Goal: Information Seeking & Learning: Learn about a topic

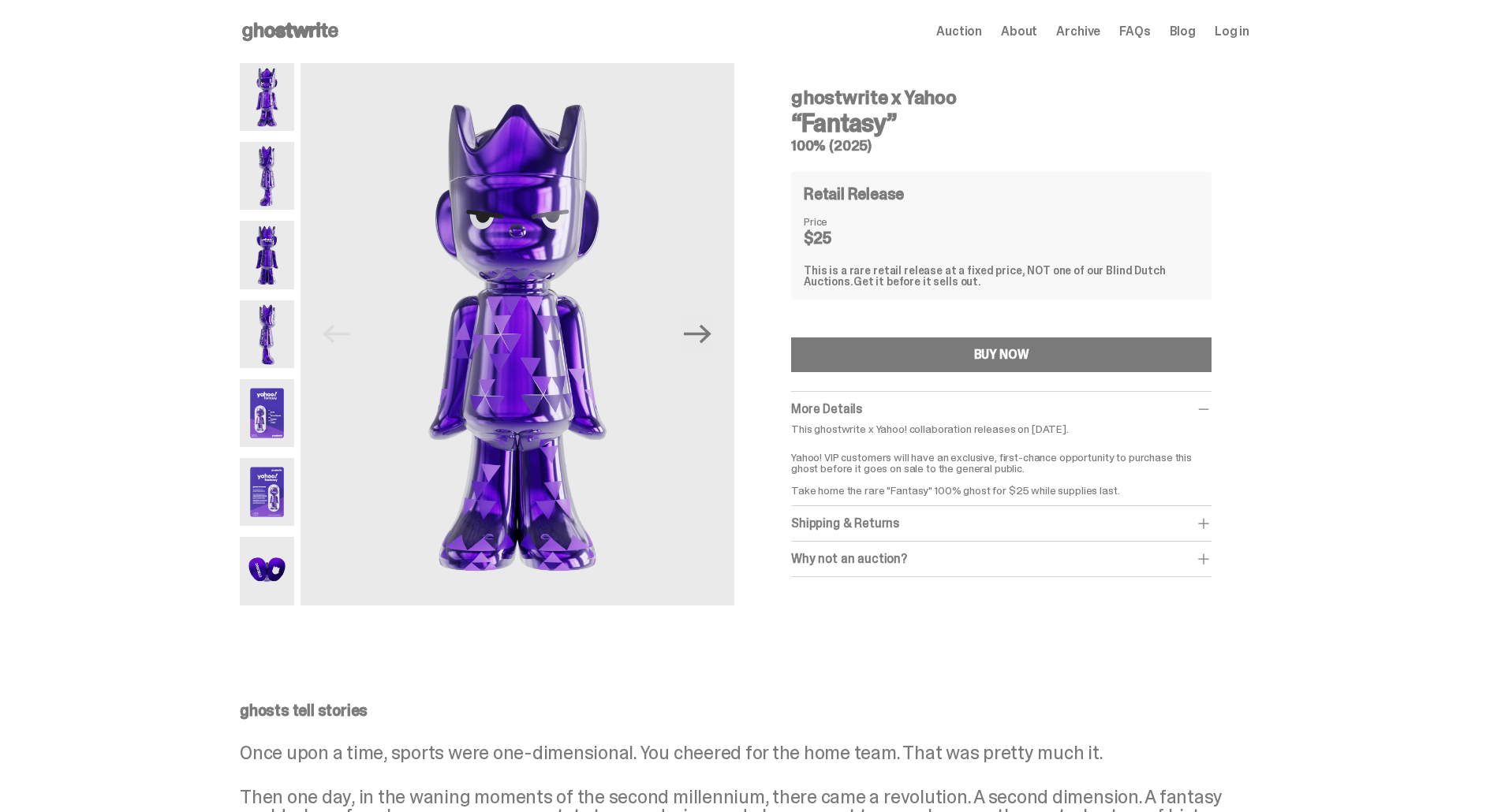
click at [285, 403] on img at bounding box center [266, 413] width 55 height 68
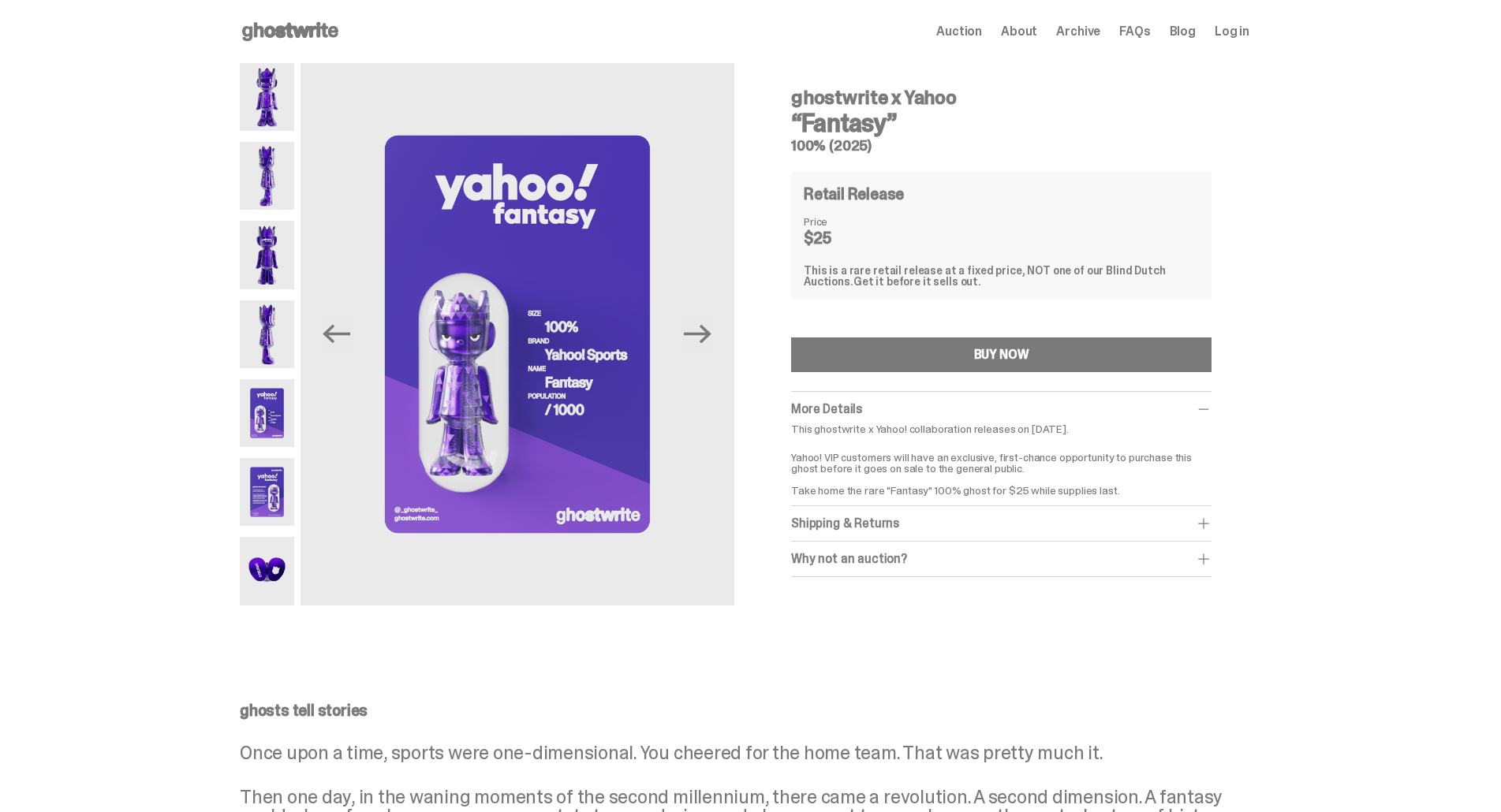
click at [951, 554] on div "Why not an auction?" at bounding box center [1001, 559] width 421 height 16
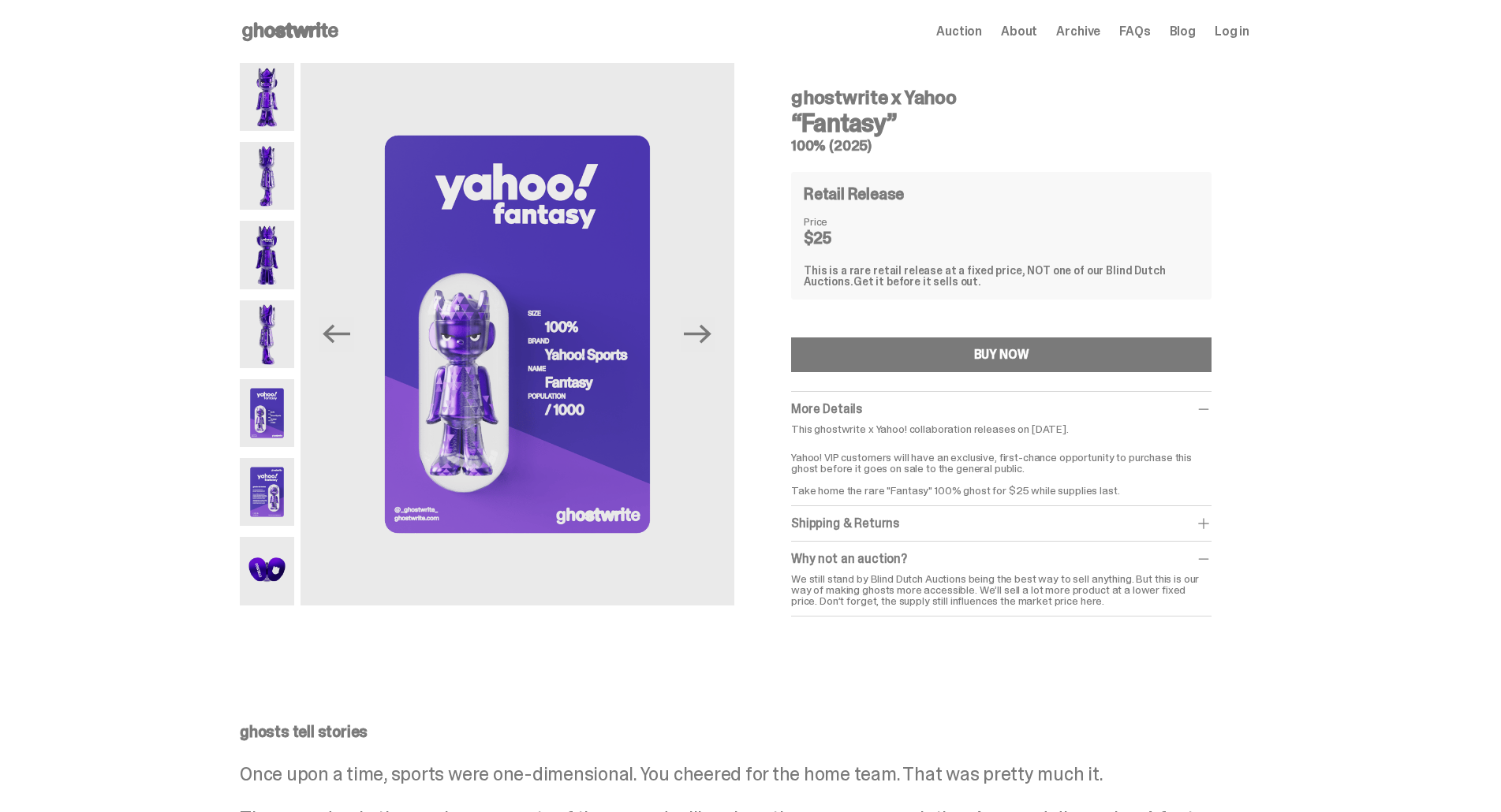
click at [976, 516] on div "Shipping & Returns" at bounding box center [1001, 523] width 421 height 16
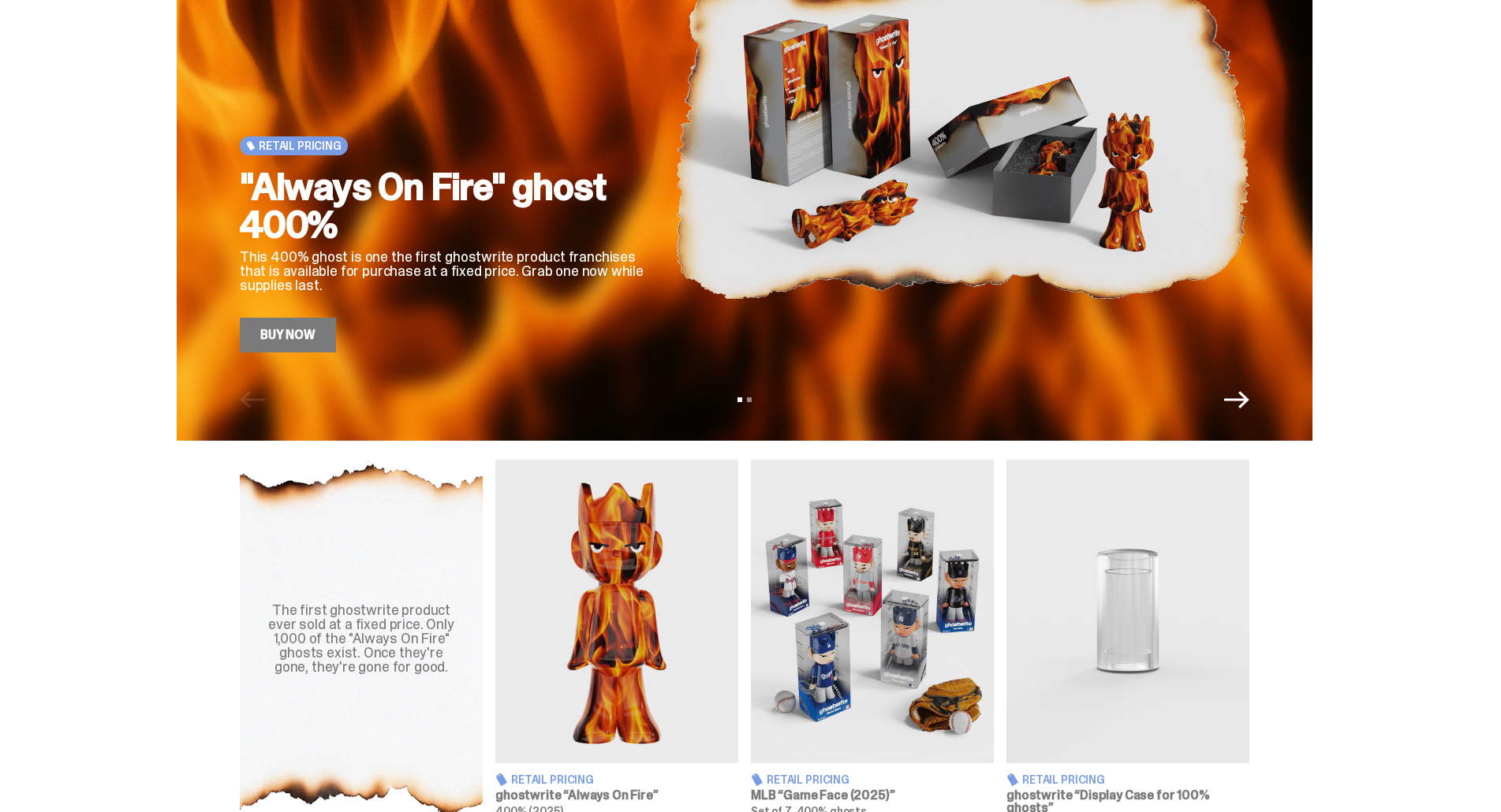
scroll to position [158, 0]
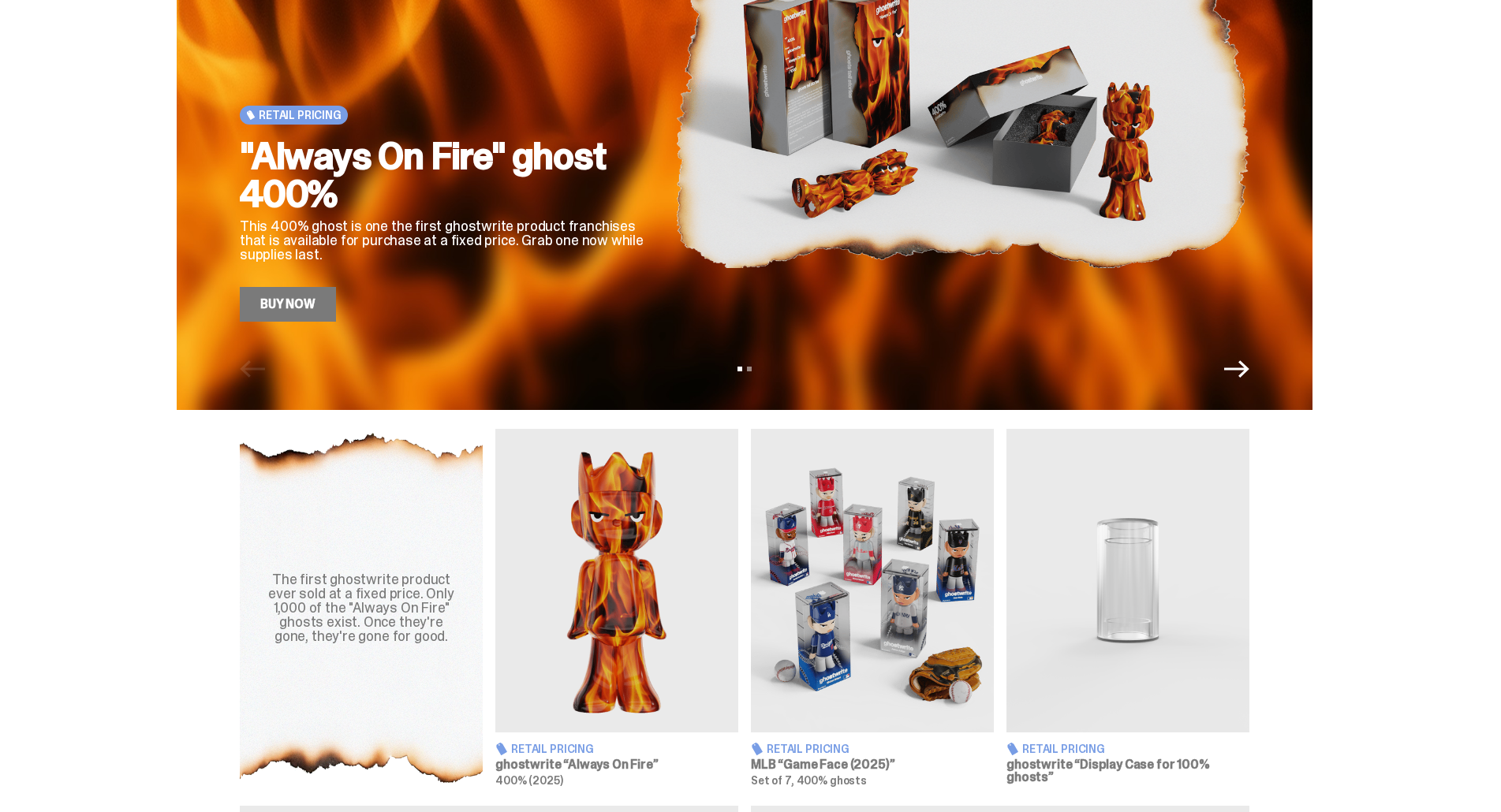
click at [860, 555] on img at bounding box center [873, 580] width 243 height 303
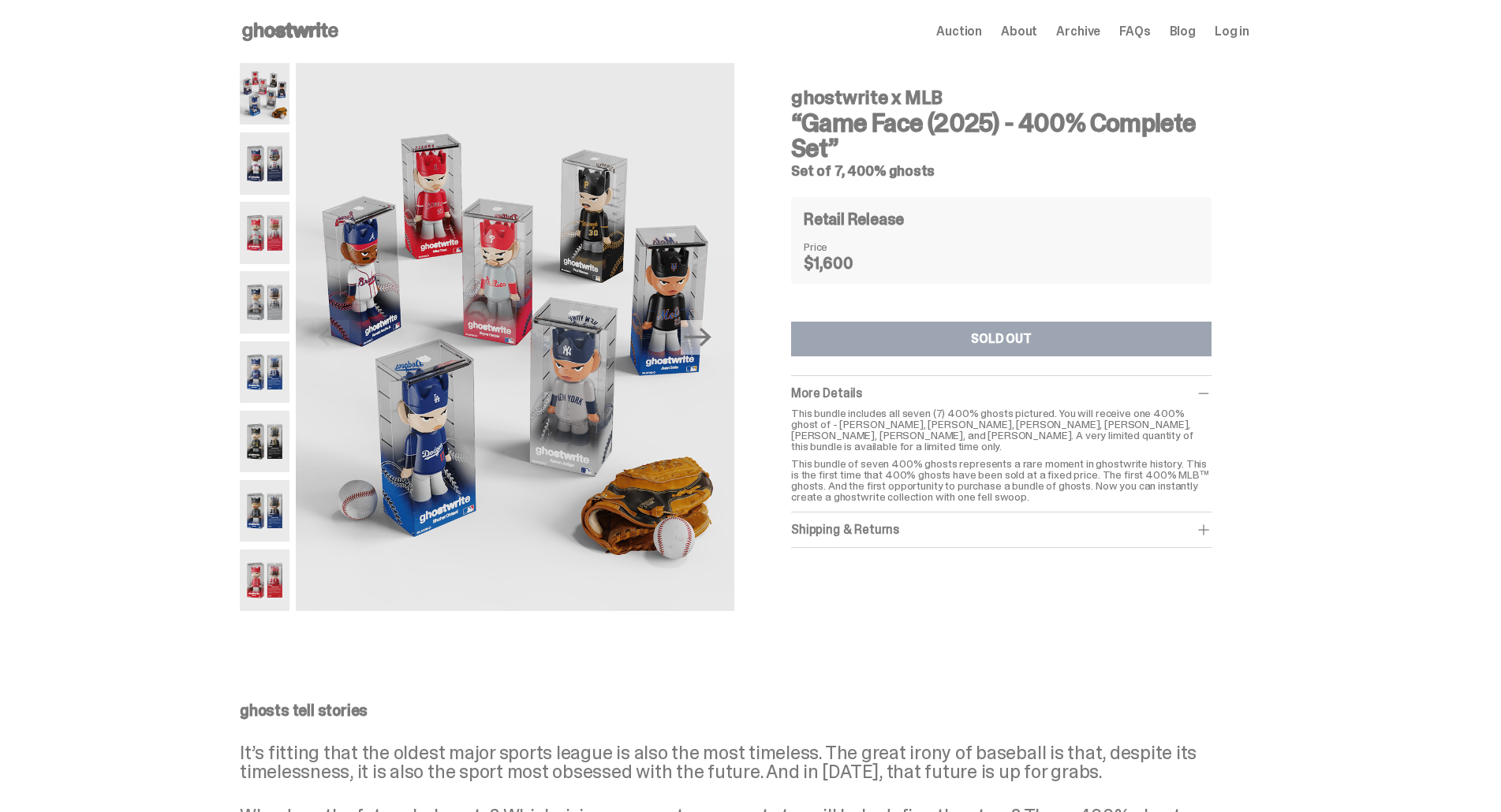
click at [258, 385] on img at bounding box center [265, 372] width 50 height 61
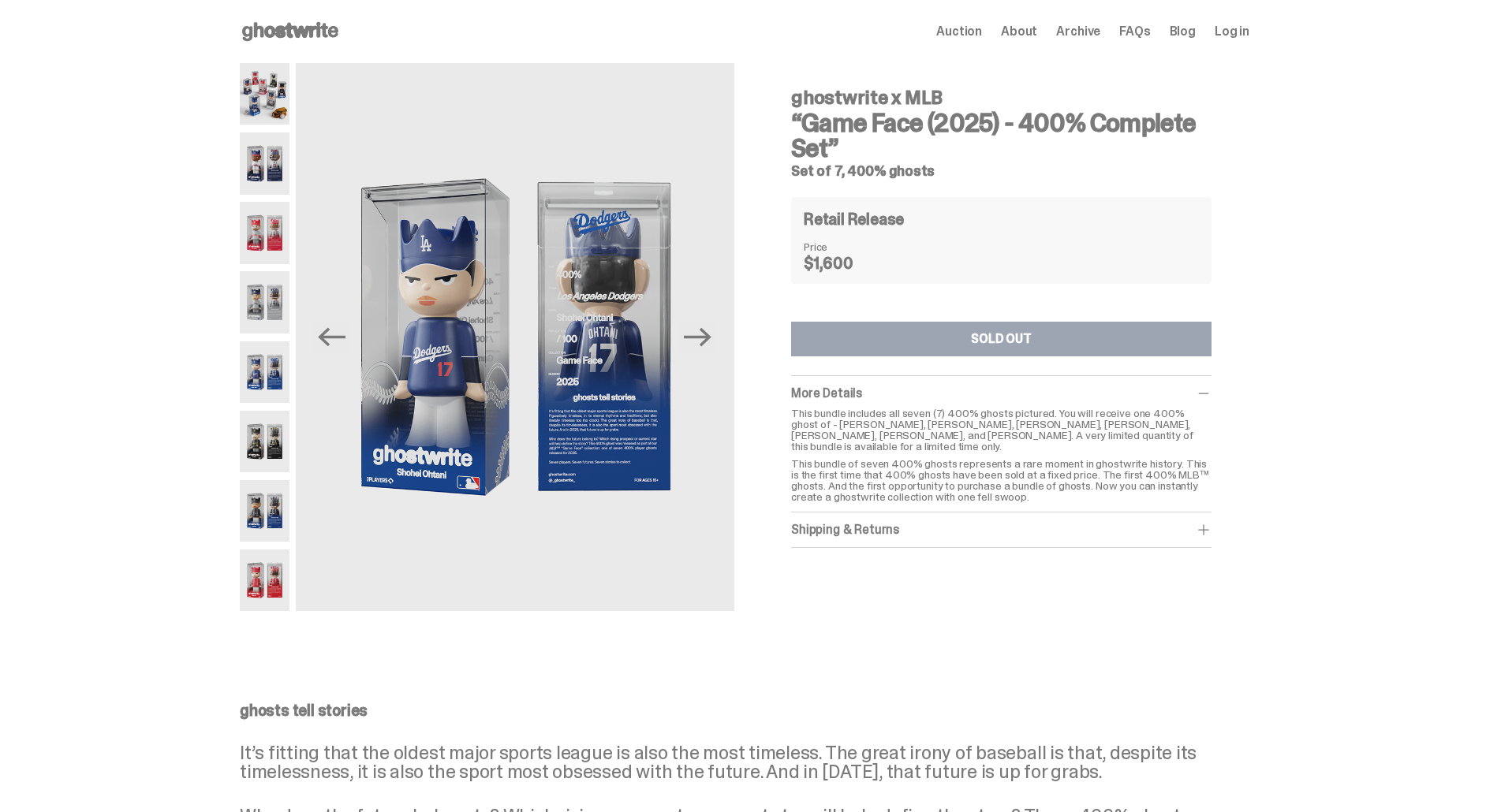
click at [259, 442] on img at bounding box center [265, 442] width 50 height 61
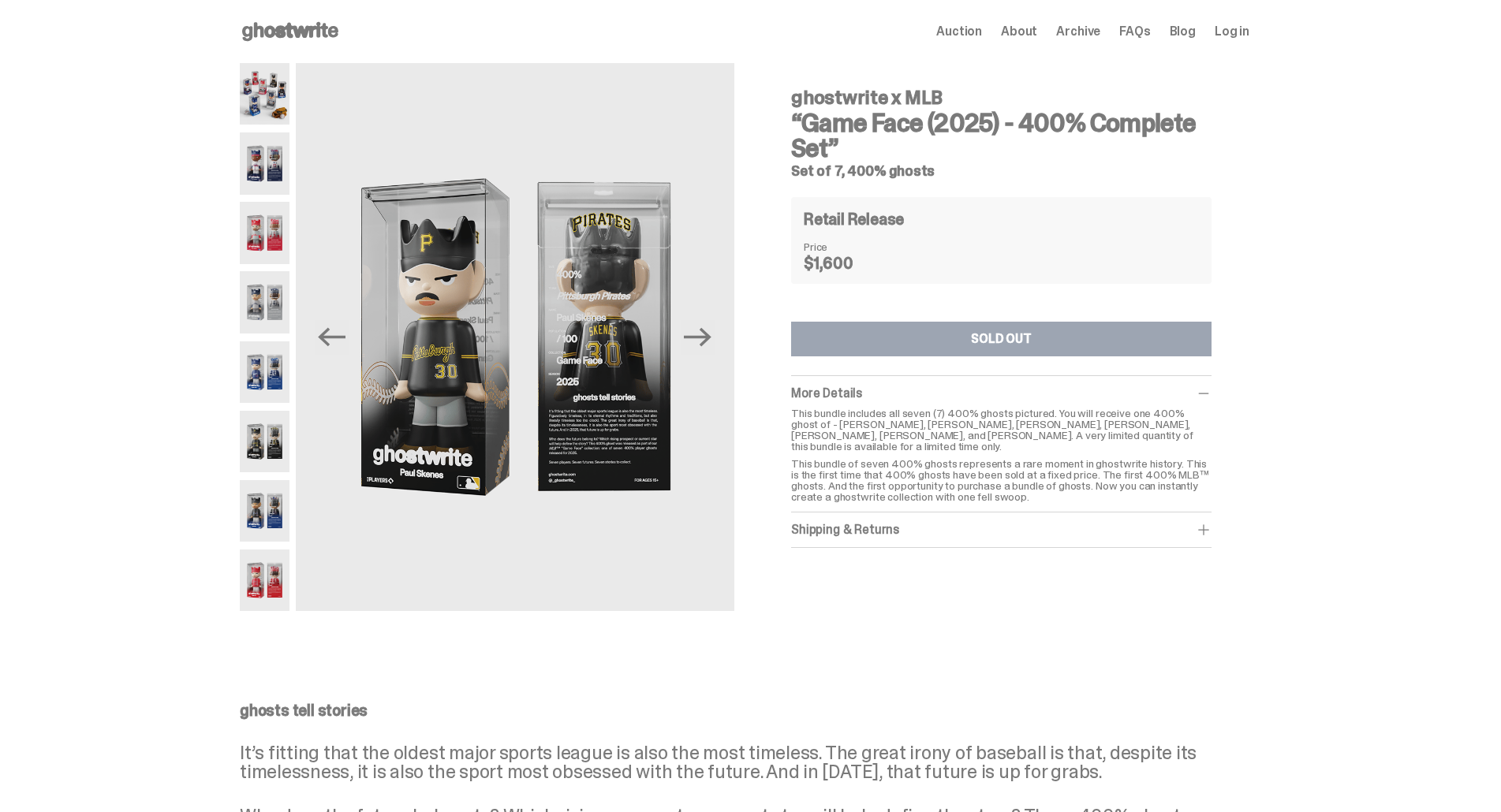
click at [257, 152] on img at bounding box center [265, 163] width 50 height 61
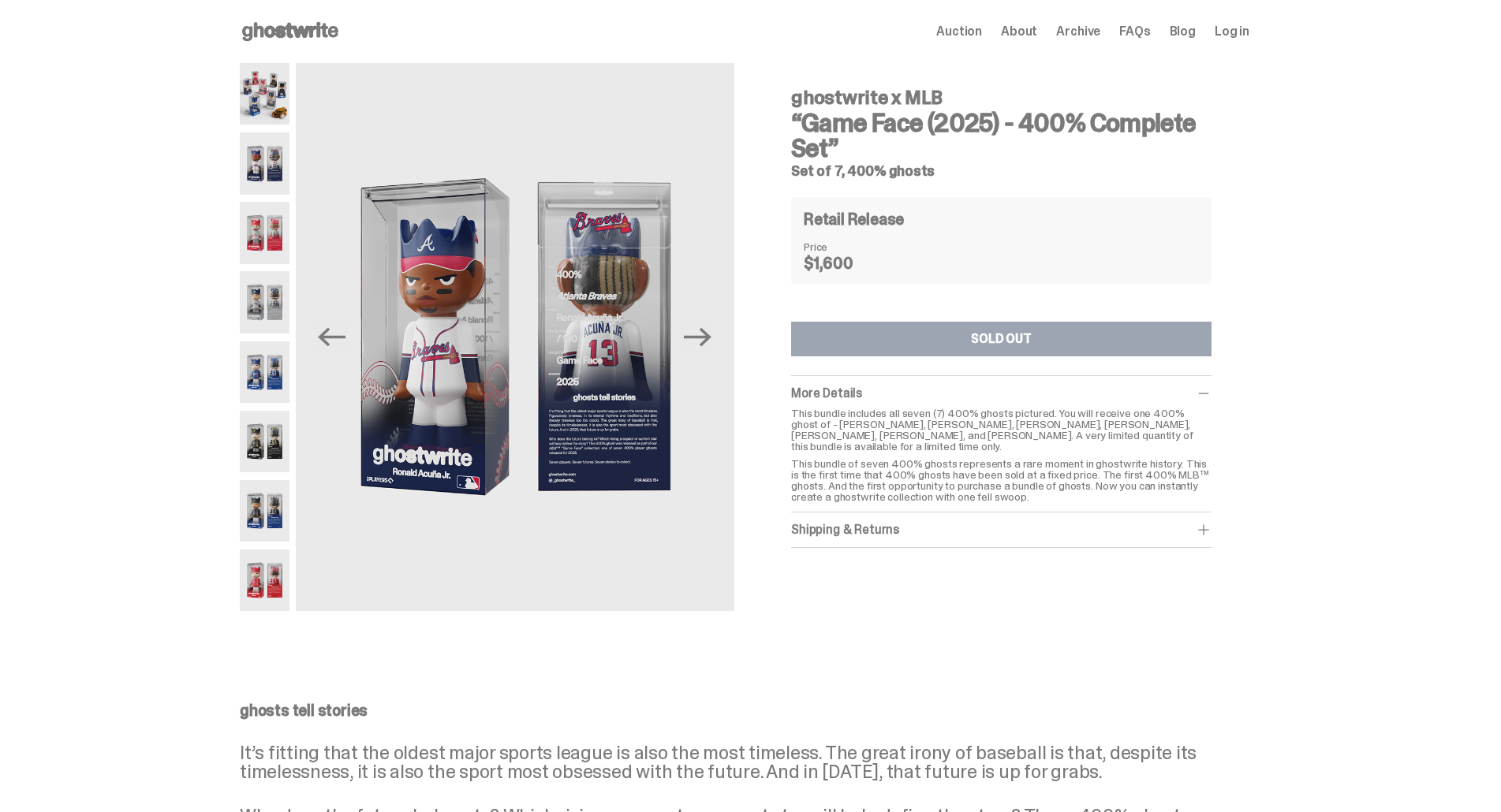
click at [271, 226] on img at bounding box center [265, 232] width 50 height 61
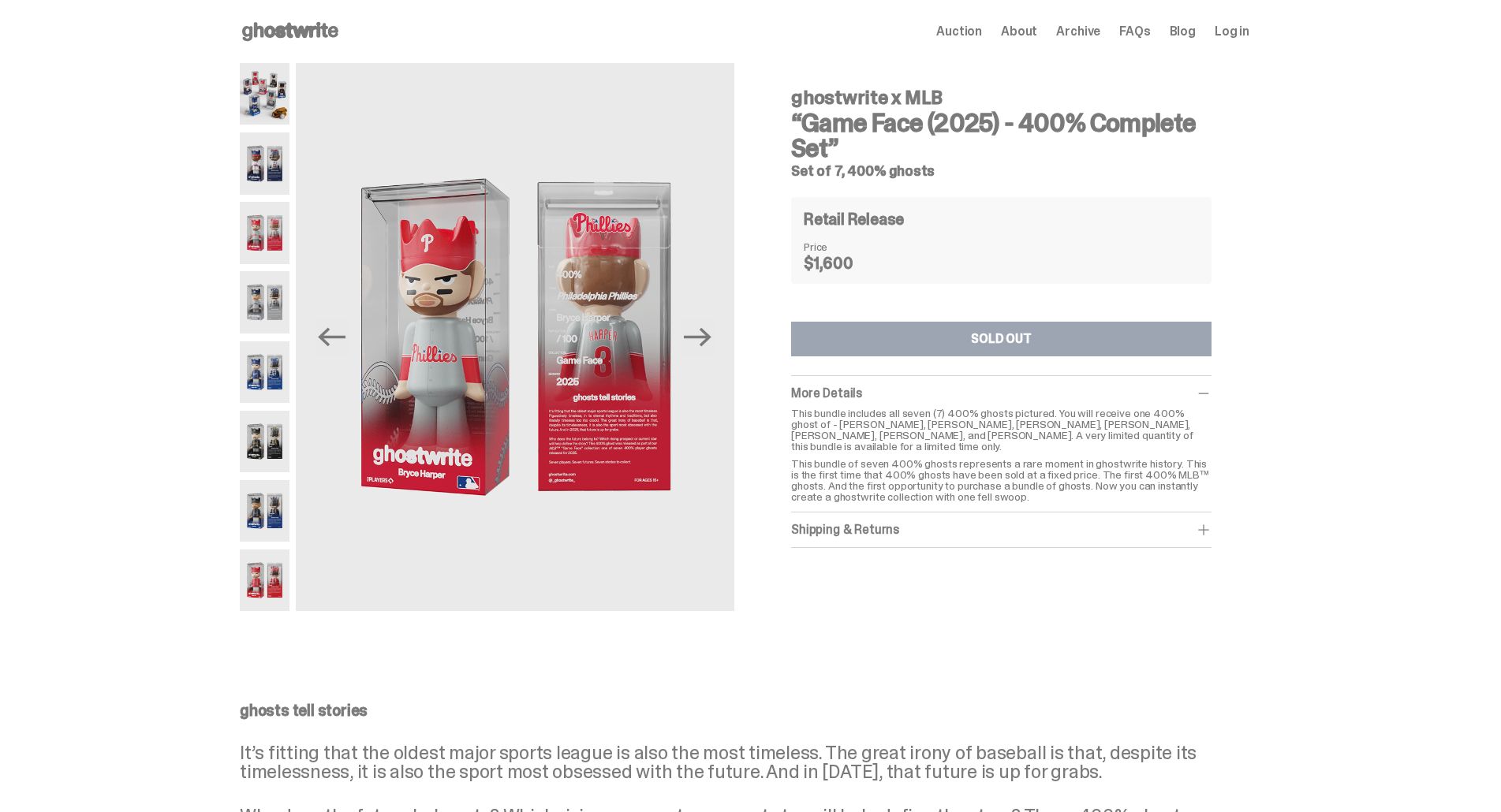
click at [263, 290] on img at bounding box center [265, 302] width 50 height 61
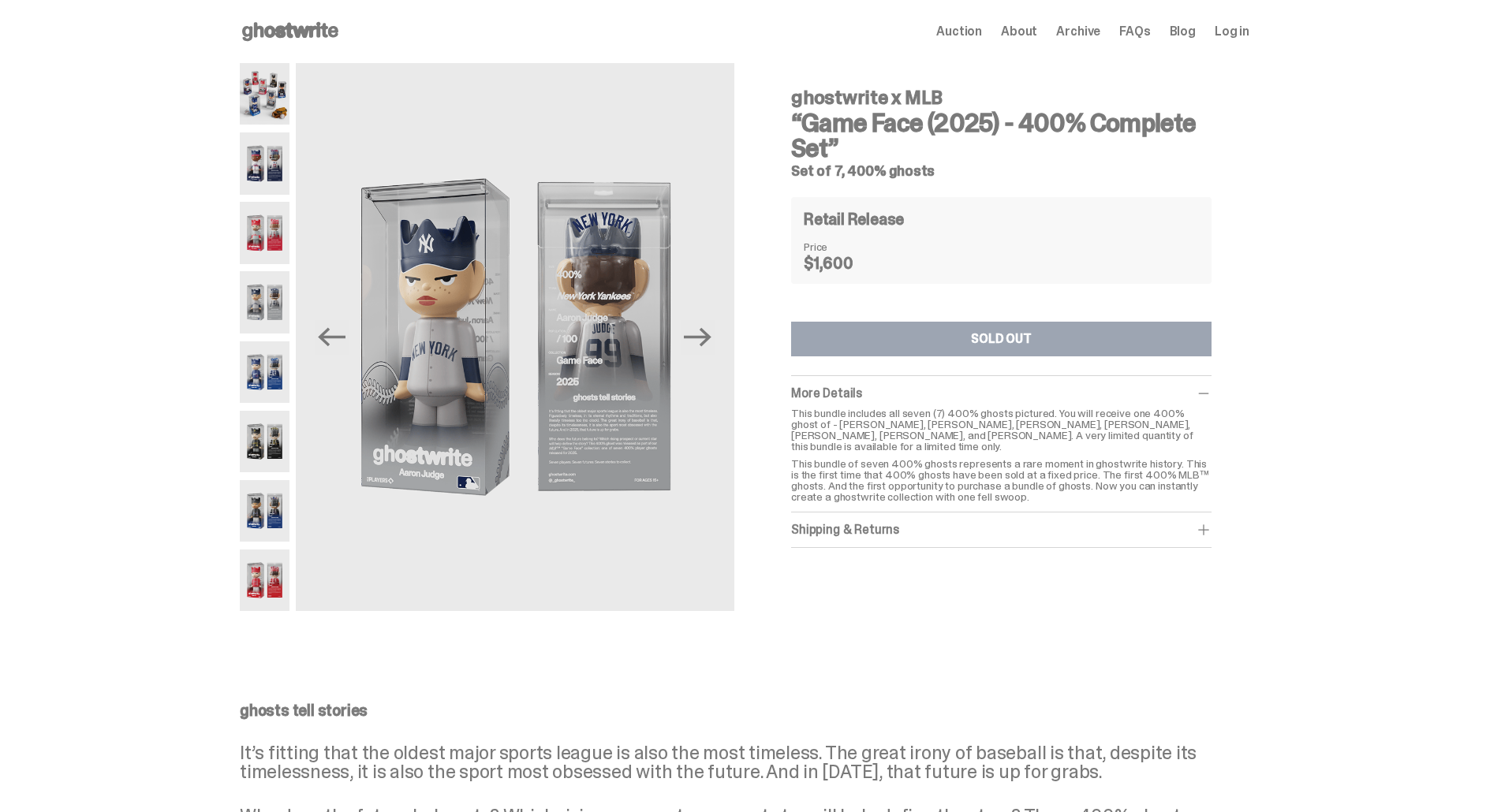
click at [265, 380] on img at bounding box center [265, 372] width 50 height 61
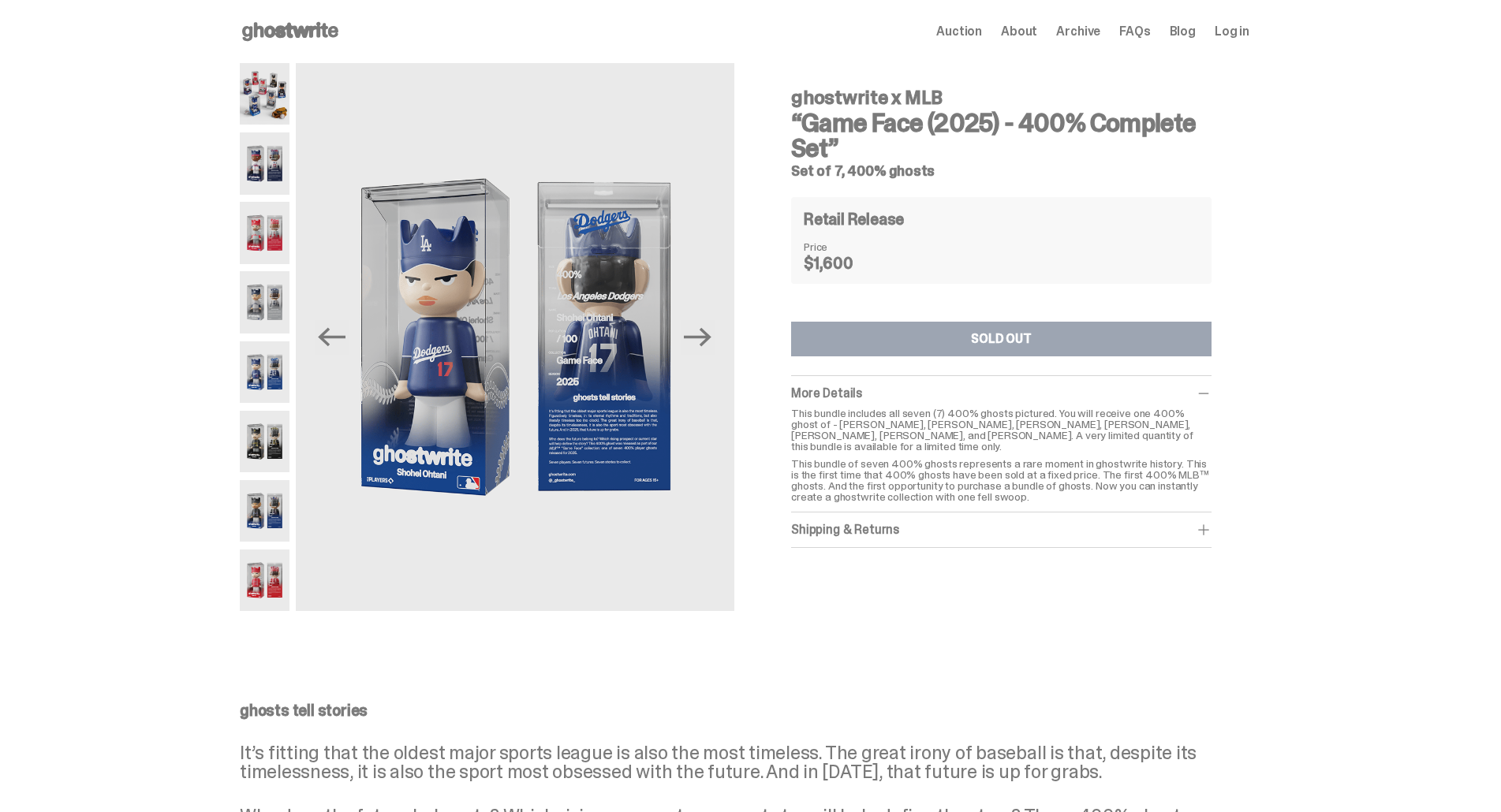
click at [265, 441] on img at bounding box center [265, 442] width 50 height 61
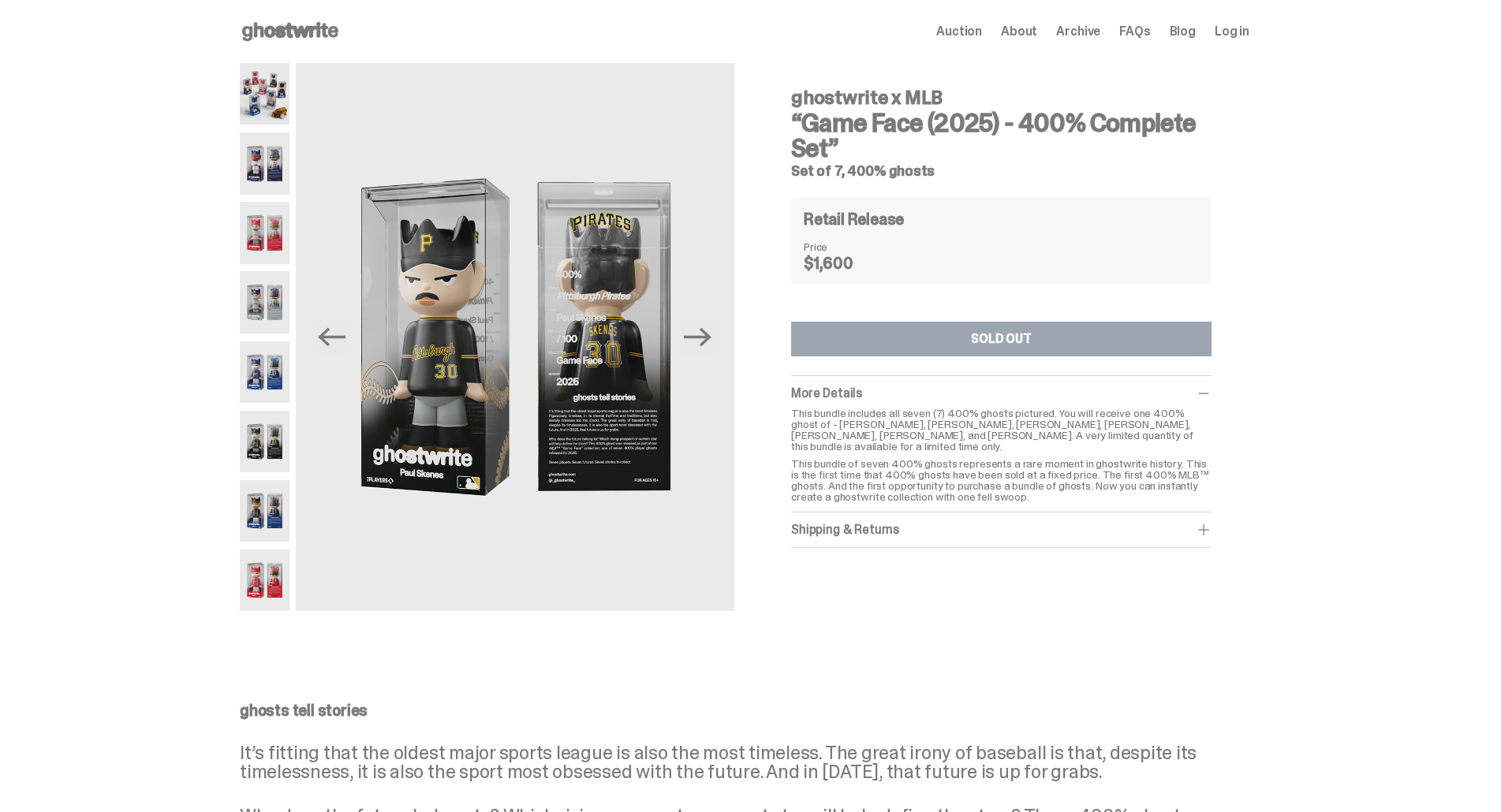
click at [280, 526] on img at bounding box center [265, 510] width 50 height 61
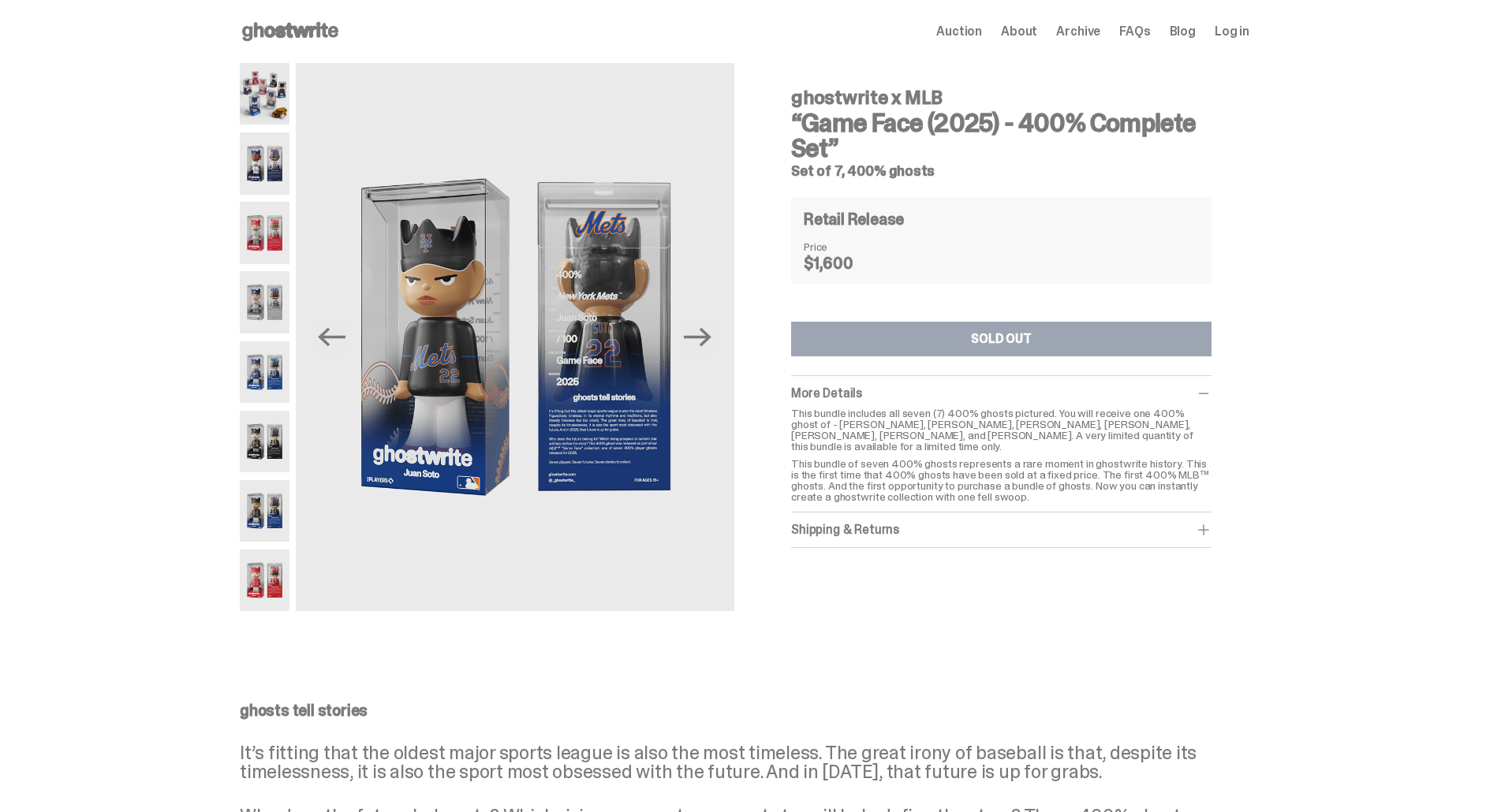
click at [278, 579] on img at bounding box center [265, 580] width 50 height 61
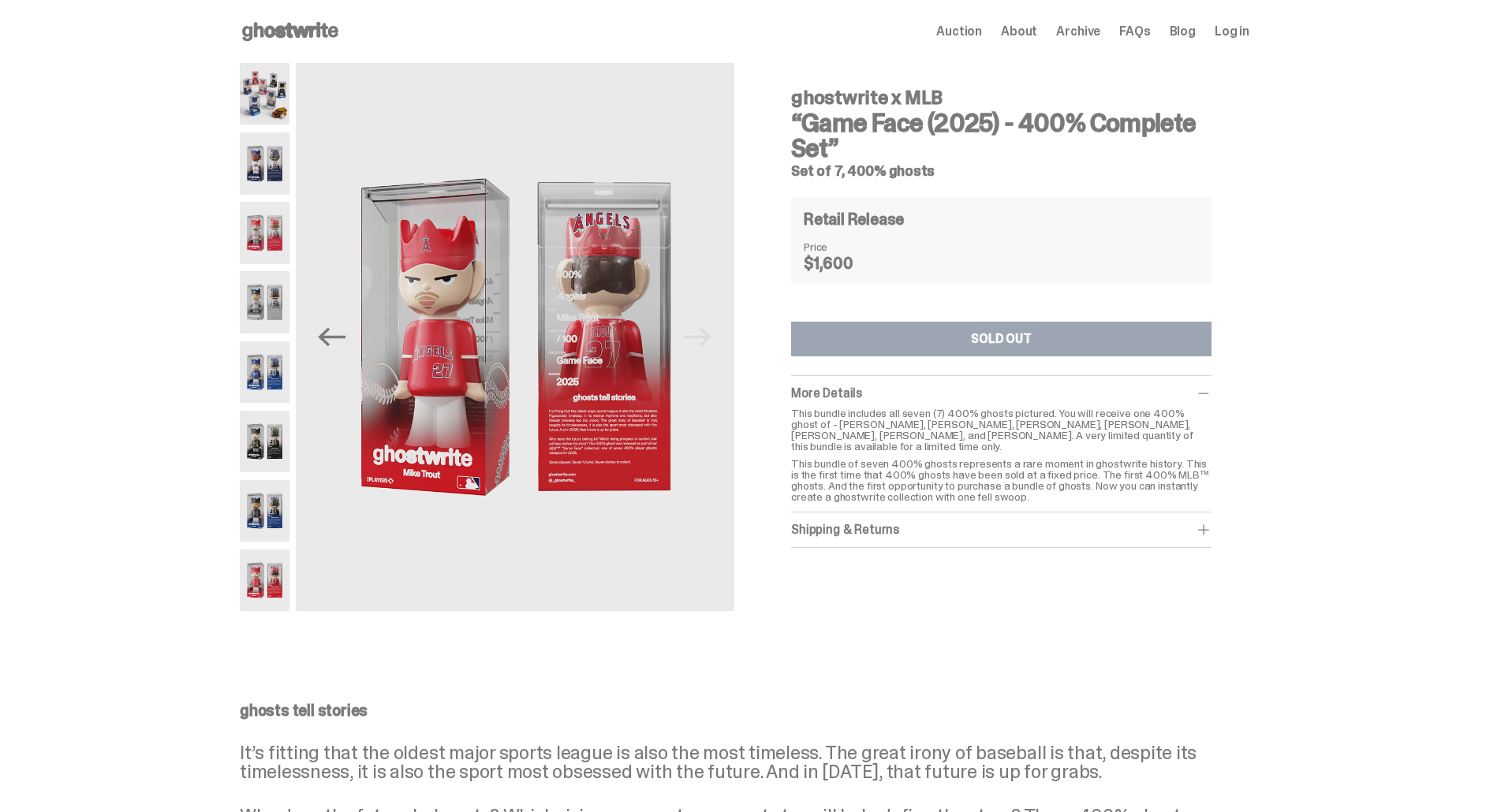
click at [262, 24] on use at bounding box center [291, 32] width 97 height 19
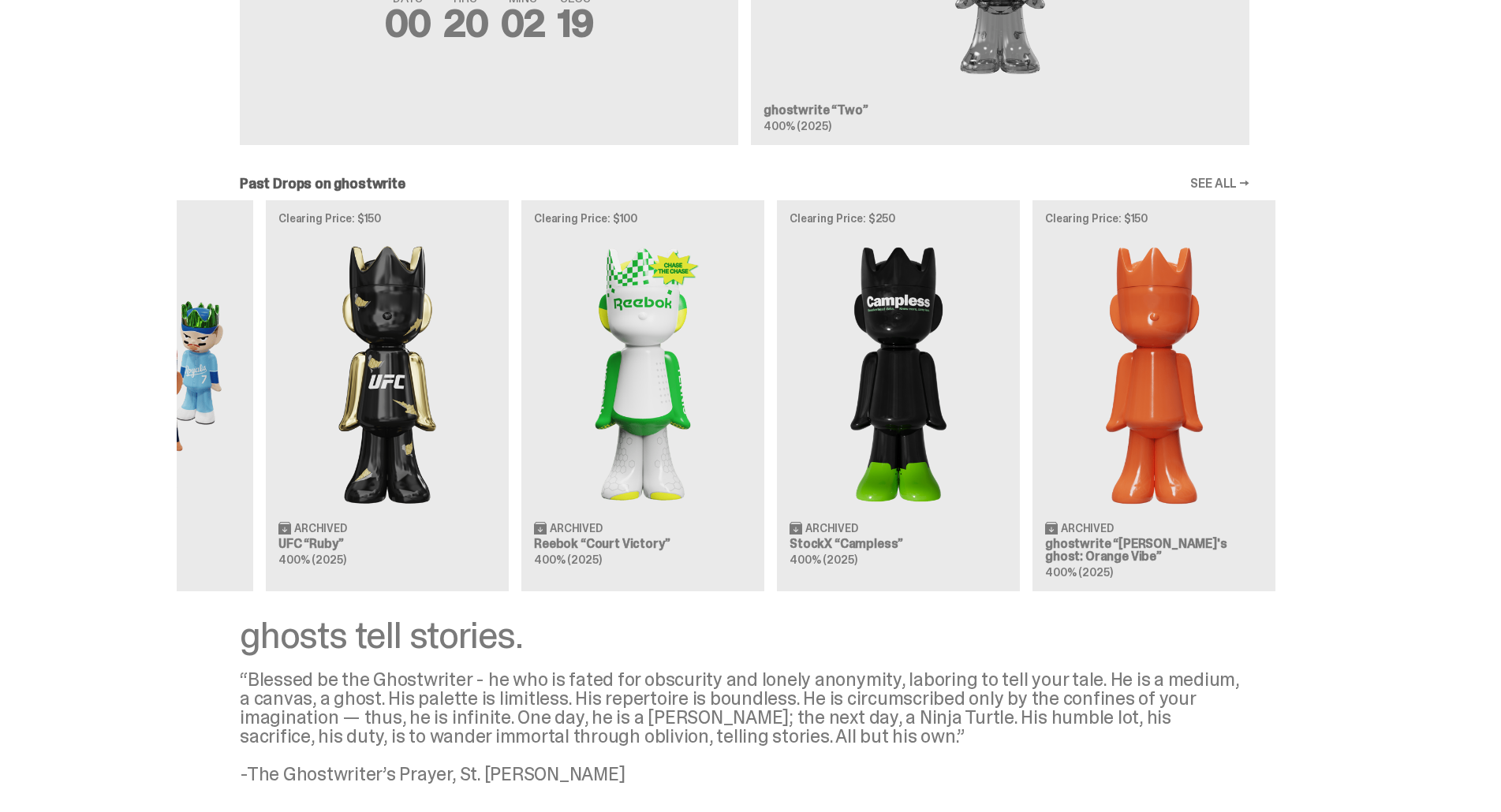
scroll to position [0, 511]
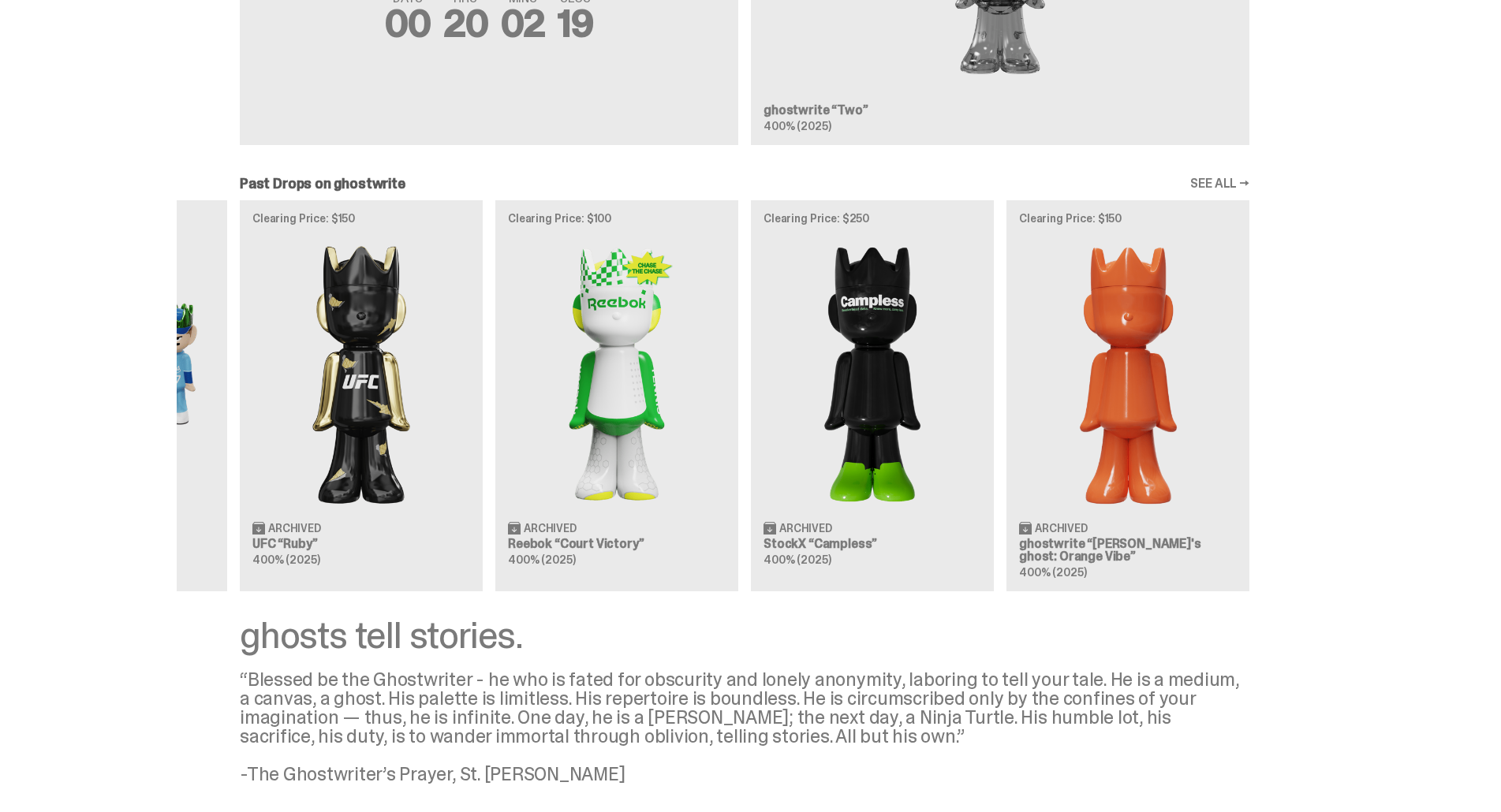
click at [589, 404] on div "Clearing Price: $151 Archived ghostwrite “[PERSON_NAME]'s ghost: [DATE] Green” …" at bounding box center [744, 395] width 1135 height 391
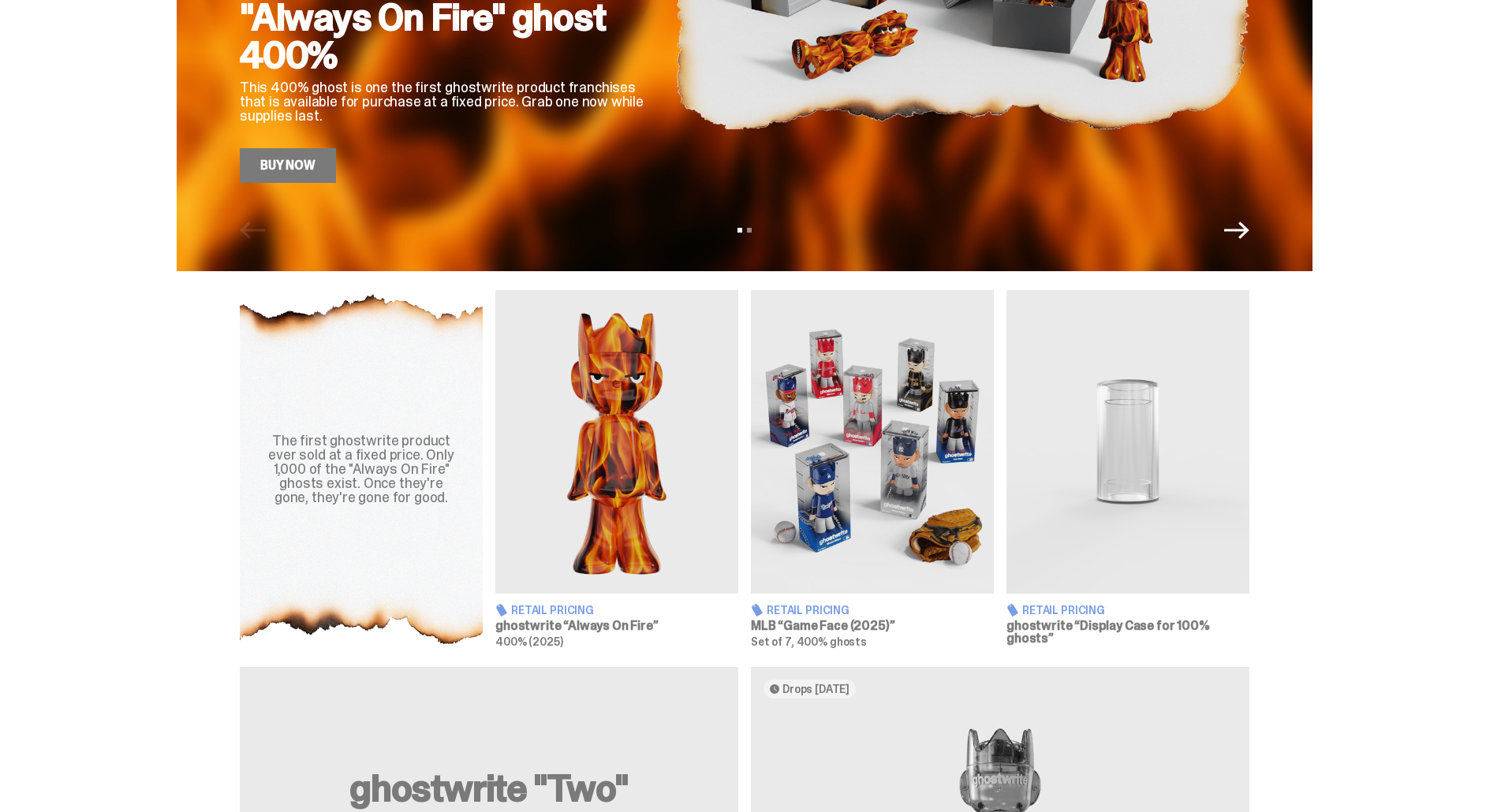
scroll to position [316, 0]
